Goal: Task Accomplishment & Management: Use online tool/utility

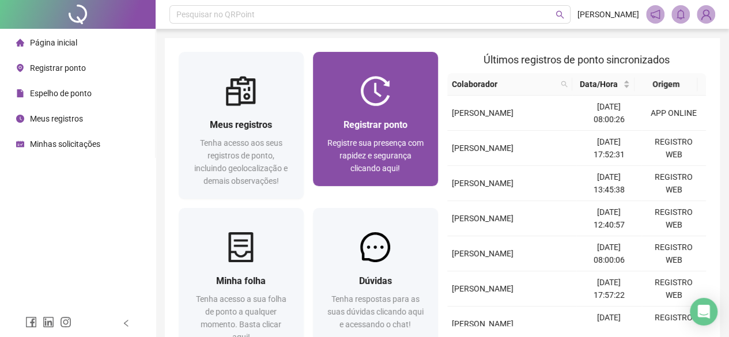
click at [353, 153] on span "Registre sua presença com rapidez e segurança clicando aqui!" at bounding box center [376, 155] width 96 height 35
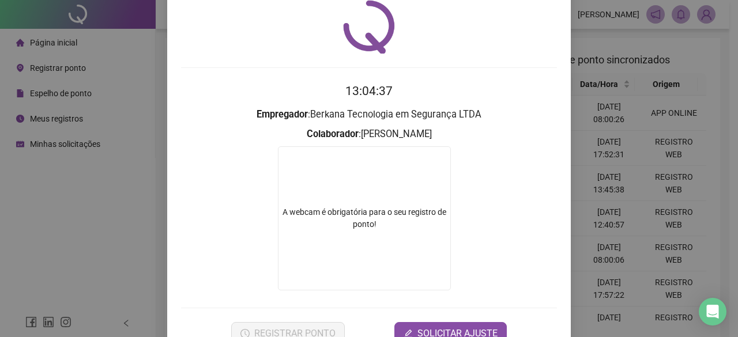
scroll to position [74, 0]
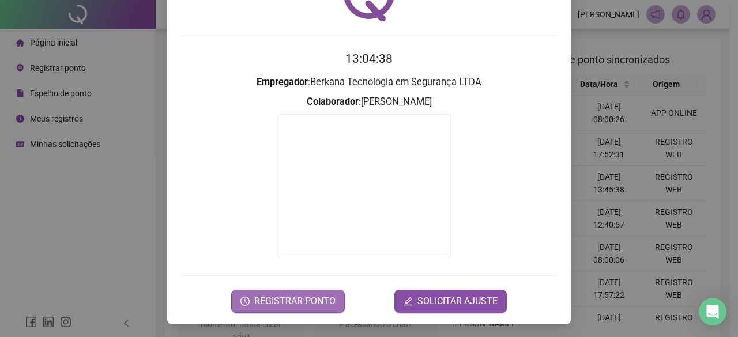
click at [273, 302] on span "REGISTRAR PONTO" at bounding box center [294, 302] width 81 height 14
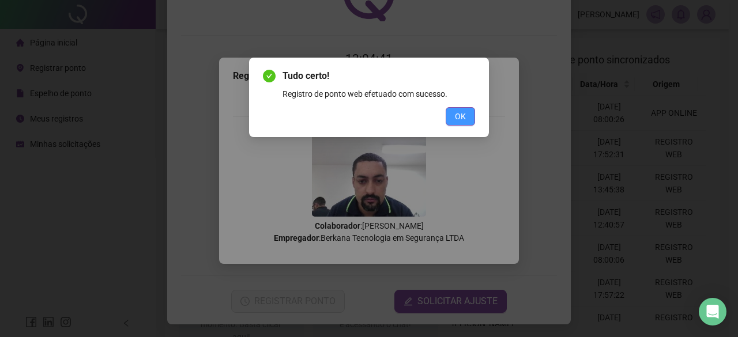
click at [450, 123] on button "OK" at bounding box center [460, 116] width 29 height 18
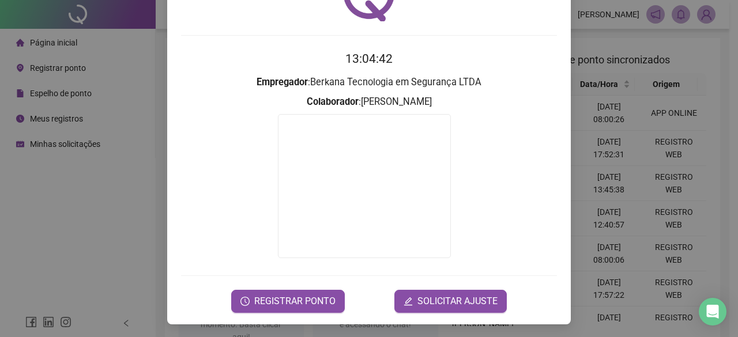
scroll to position [0, 0]
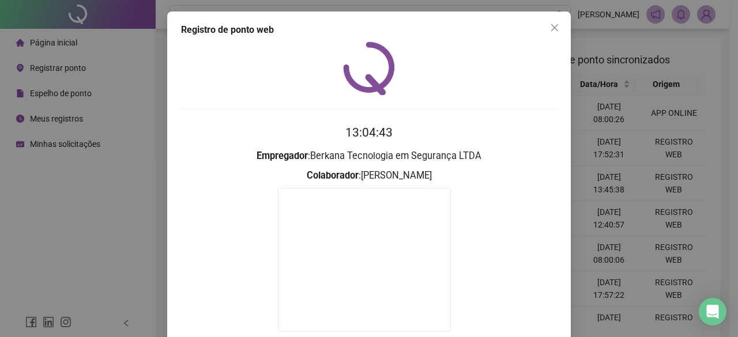
click at [550, 25] on icon "close" at bounding box center [554, 27] width 9 height 9
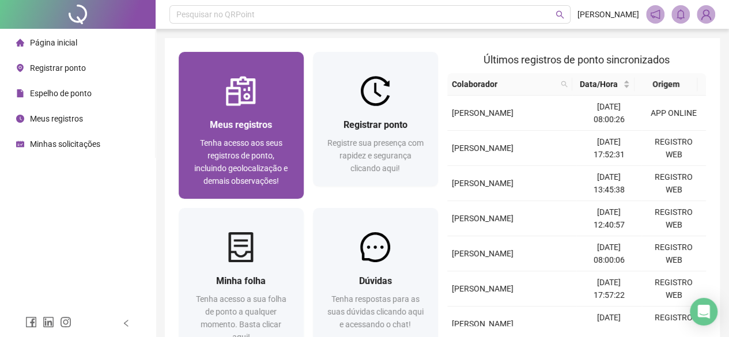
click at [249, 144] on span "Tenha acesso aos seus registros de ponto, incluindo geolocalização e demais obs…" at bounding box center [240, 161] width 93 height 47
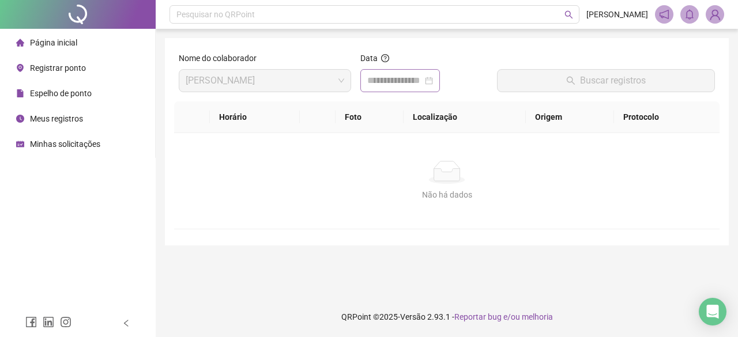
click at [433, 81] on div at bounding box center [400, 81] width 66 height 14
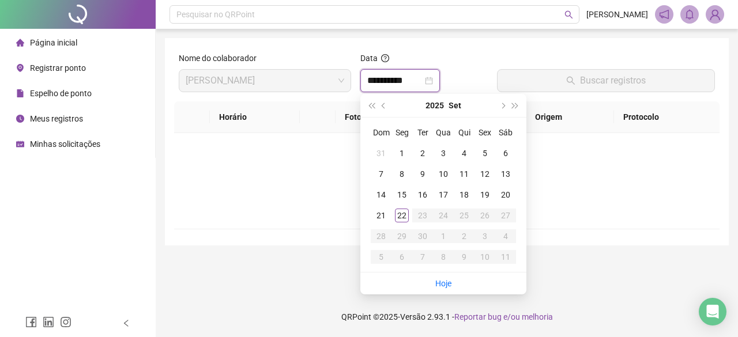
type input "**********"
click at [400, 221] on div "22" at bounding box center [402, 216] width 14 height 14
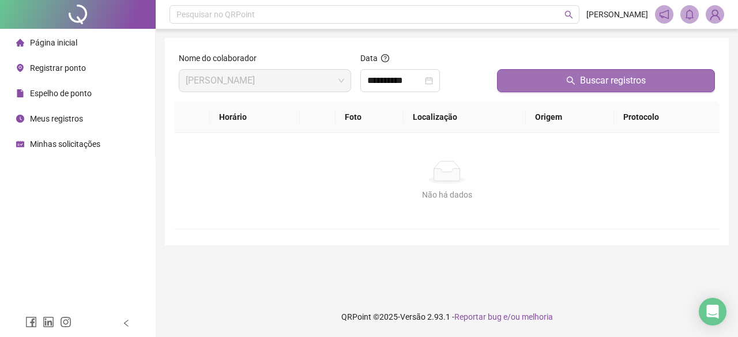
click at [642, 85] on span "Buscar registros" at bounding box center [613, 81] width 66 height 14
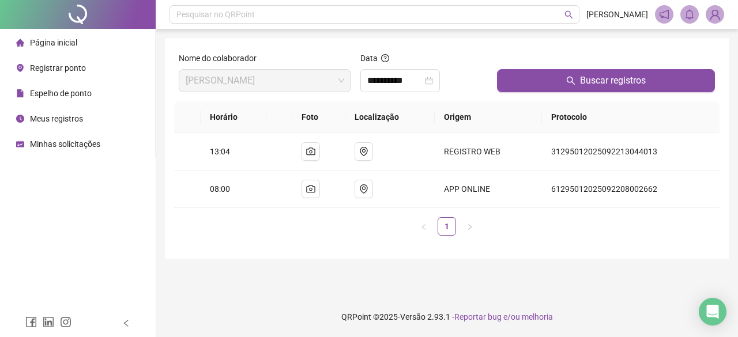
click at [720, 15] on img at bounding box center [714, 14] width 17 height 17
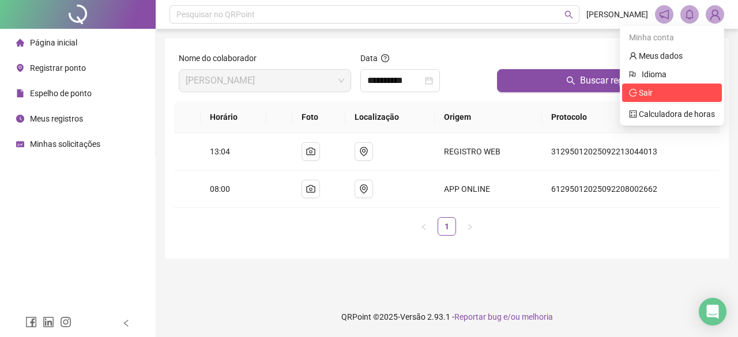
click at [659, 92] on span "Sair" at bounding box center [672, 92] width 86 height 13
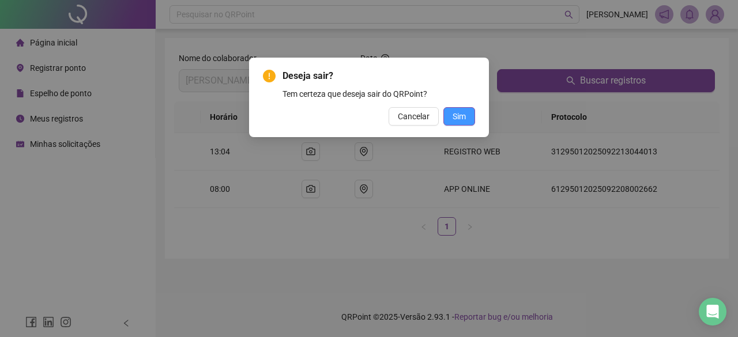
click at [457, 114] on span "Sim" at bounding box center [459, 116] width 13 height 13
